Goal: Information Seeking & Learning: Find specific fact

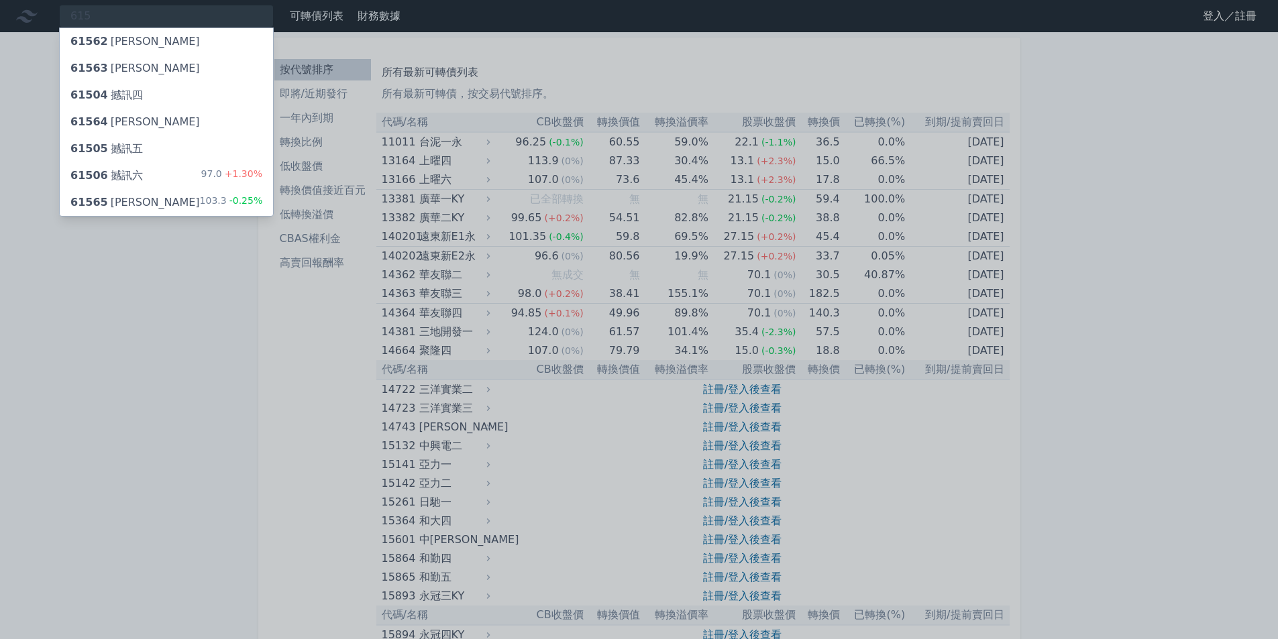
type input "615"
click at [154, 174] on div "61506 撼訊六 97.0 +1.30%" at bounding box center [166, 175] width 213 height 27
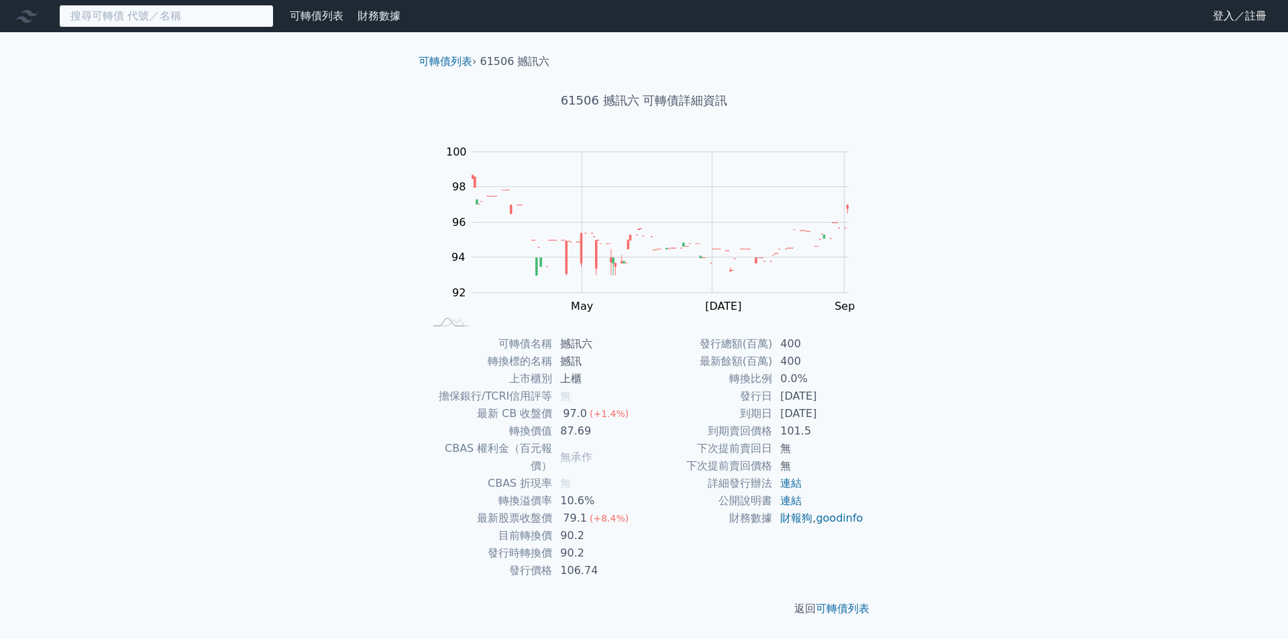
click at [170, 16] on input at bounding box center [166, 16] width 215 height 23
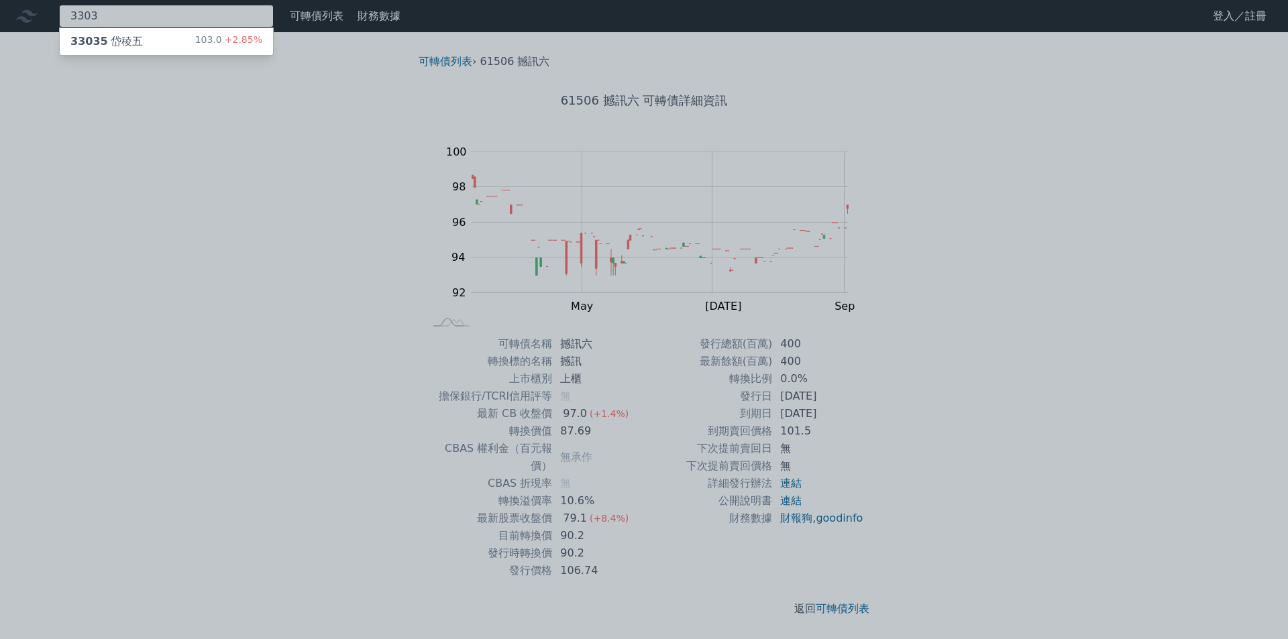
type input "3303"
click at [185, 34] on div "33035 岱稜五 103.0 +2.85%" at bounding box center [166, 41] width 213 height 27
